Goal: Information Seeking & Learning: Understand process/instructions

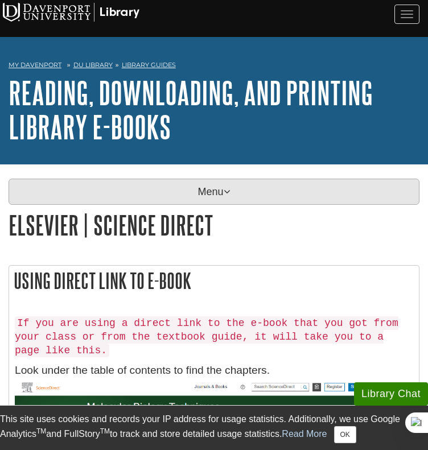
click at [213, 179] on p "Menu" at bounding box center [214, 192] width 411 height 26
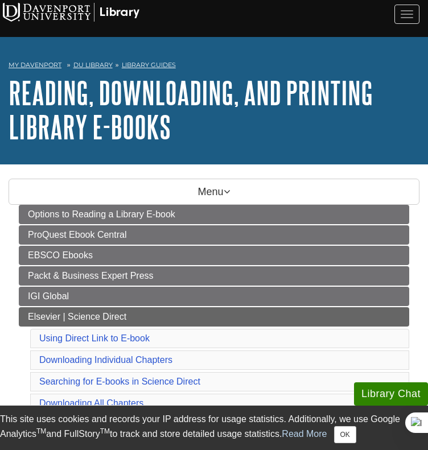
click at [16, 377] on div "Options to Reading a Library E-book ProQuest Ebook Central EBSCO Ebooks Packt &…" at bounding box center [214, 371] width 411 height 333
click at [76, 398] on link "Downloading All Chapters" at bounding box center [91, 403] width 104 height 10
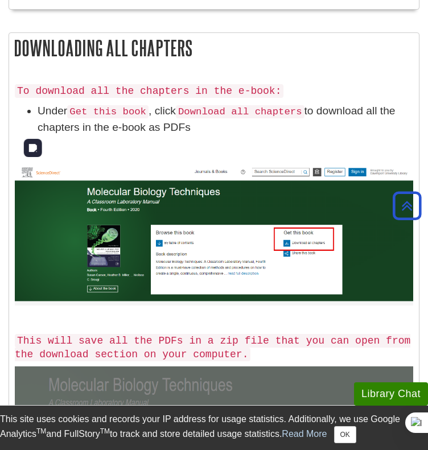
click at [280, 185] on img at bounding box center [214, 235] width 398 height 142
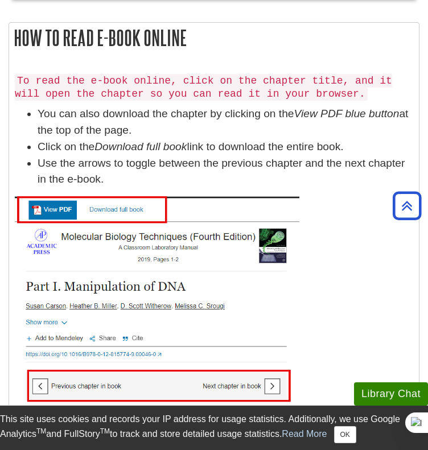
scroll to position [2820, 0]
